Goal: Task Accomplishment & Management: Use online tool/utility

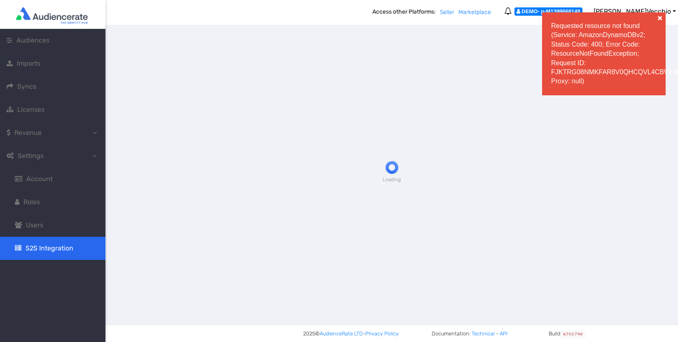
click at [657, 18] on div at bounding box center [391, 171] width 573 height 342
click at [660, 19] on div at bounding box center [391, 171] width 573 height 342
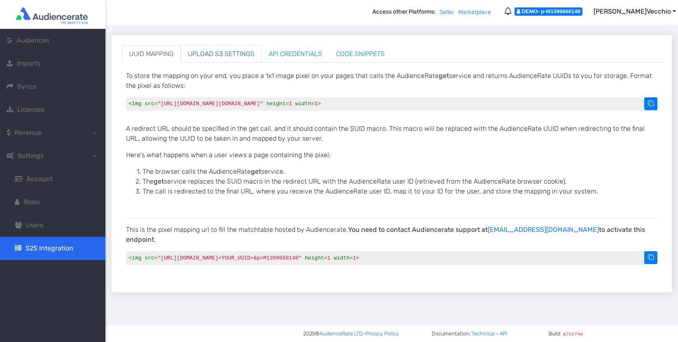
click at [240, 52] on link "UPLOAD S3 SETTINGS" at bounding box center [221, 53] width 81 height 17
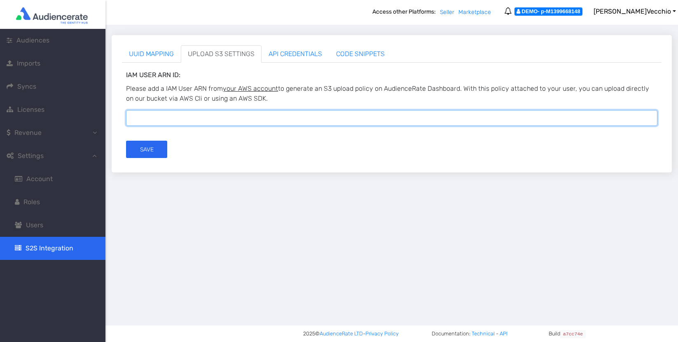
click at [161, 120] on input "Cognito Username:" at bounding box center [391, 118] width 531 height 16
paste input "arn:aws:iam::626162439905:user/audiencerate-demo-gcp"
type input "arn:aws:iam::626162439905:user/audiencerate-demo-gcp"
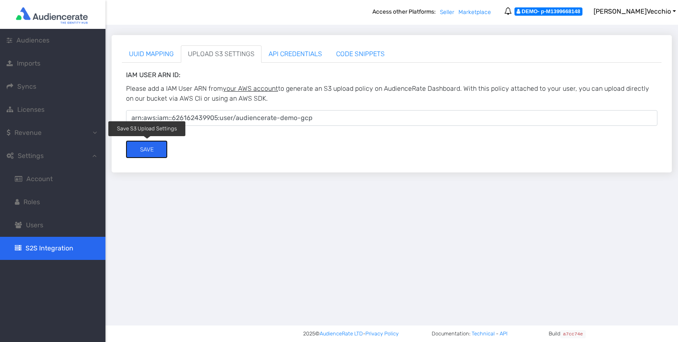
click at [151, 151] on button "Save" at bounding box center [146, 148] width 41 height 17
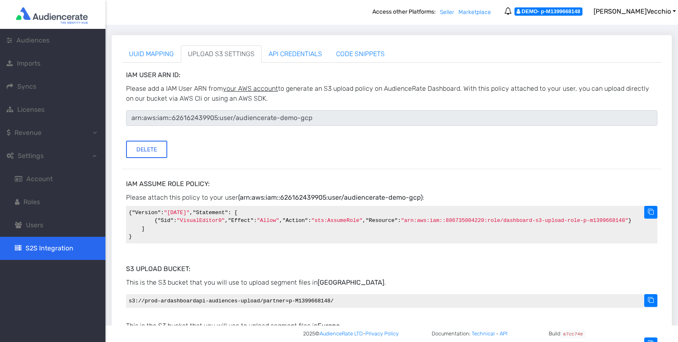
click at [651, 221] on code "{ "Version" : "[DATE]" , "Statement" : [ { "Sid" : "VisualEditor0" , "Effect" :…" at bounding box center [391, 224] width 531 height 37
click at [651, 218] on button at bounding box center [650, 212] width 13 height 13
drag, startPoint x: 615, startPoint y: 14, endPoint x: 572, endPoint y: 12, distance: 43.3
click at [572, 12] on div "DEMO - p-M1399668148" at bounding box center [548, 11] width 80 height 16
copy div "p-M1399668148"
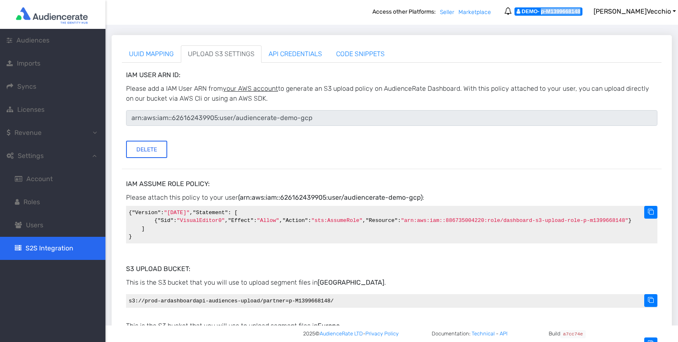
copy div "p-M1399668148"
